Goal: Navigation & Orientation: Understand site structure

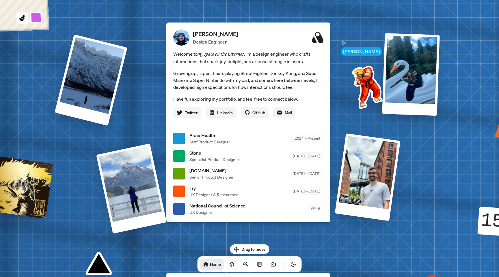
drag, startPoint x: 251, startPoint y: 247, endPoint x: 272, endPoint y: 224, distance: 31.1
click at [272, 0] on body "[PERSON_NAME] [PERSON_NAME] Design Engineer Welcome to my space on the internet…" at bounding box center [249, 0] width 499 height 0
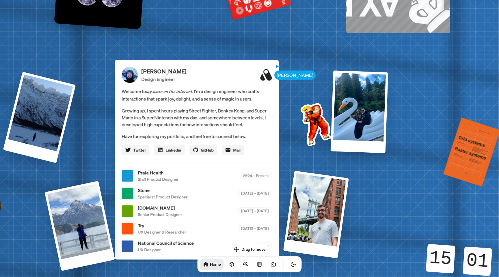
drag, startPoint x: 260, startPoint y: 38, endPoint x: 208, endPoint y: 75, distance: 63.9
click at [208, 75] on div "[PERSON_NAME] Design Engineer" at bounding box center [206, 75] width 130 height 16
click at [230, 262] on icon at bounding box center [232, 264] width 4 height 4
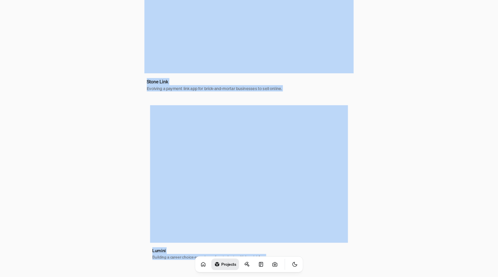
scroll to position [318, 0]
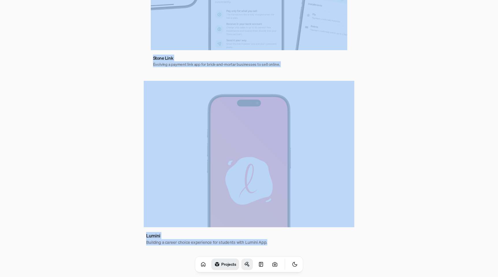
click at [244, 264] on icon at bounding box center [247, 265] width 6 height 6
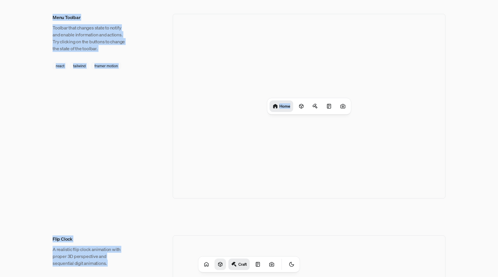
click at [141, 104] on div "Menu Toolbar Toolbar that changes state to notify and enable information and ac…" at bounding box center [249, 106] width 393 height 185
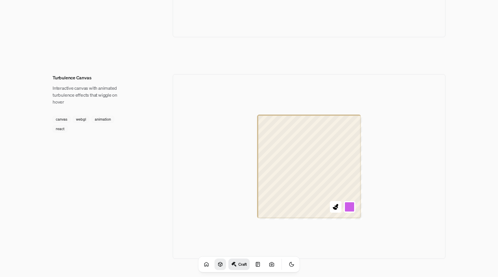
scroll to position [642, 0]
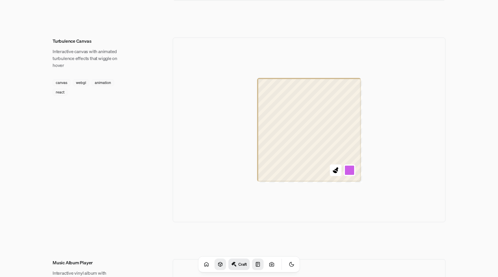
click at [255, 264] on icon at bounding box center [258, 265] width 6 height 6
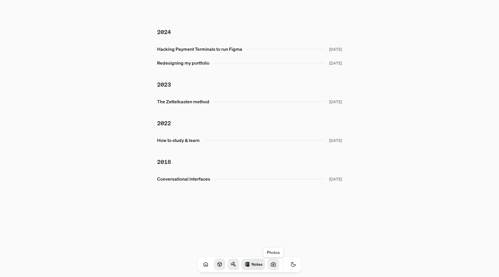
click at [268, 269] on link at bounding box center [274, 265] width 12 height 12
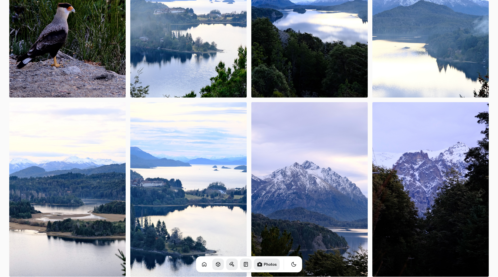
scroll to position [4218, 0]
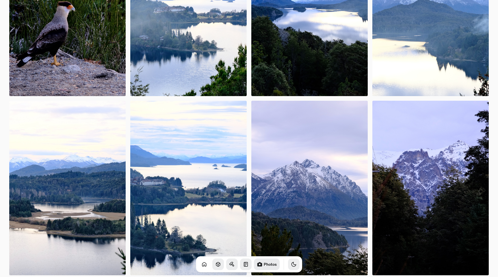
click at [292, 262] on icon "Toggle Theme" at bounding box center [294, 264] width 4 height 4
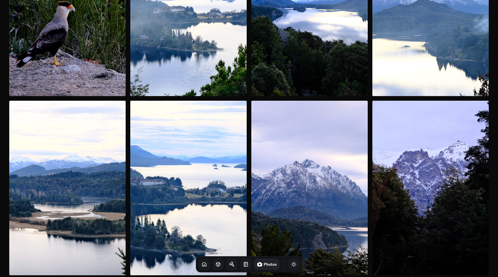
click at [201, 265] on icon at bounding box center [204, 265] width 6 height 6
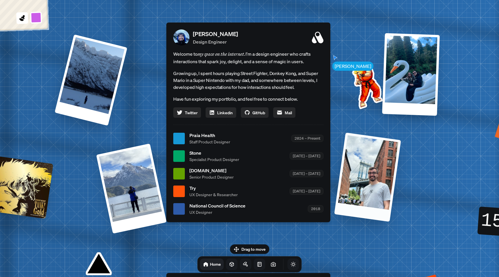
click at [361, 171] on div at bounding box center [367, 177] width 67 height 89
click at [368, 172] on div at bounding box center [367, 177] width 67 height 89
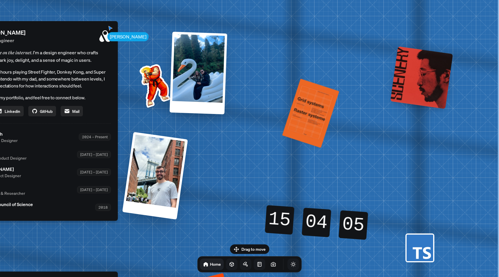
drag, startPoint x: 369, startPoint y: 87, endPoint x: 40, endPoint y: 85, distance: 328.3
click at [40, 85] on div "[PERSON_NAME] [PERSON_NAME] Design Engineer Welcome to my space on the internet…" at bounding box center [37, 137] width 864 height 756
